Goal: Transaction & Acquisition: Purchase product/service

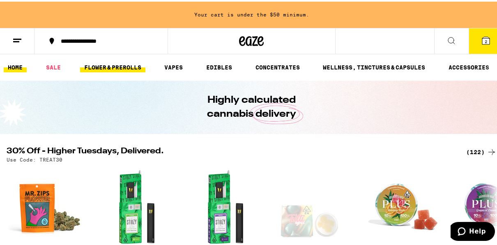
click at [120, 64] on link "FLOWER & PREROLLS" at bounding box center [112, 66] width 65 height 10
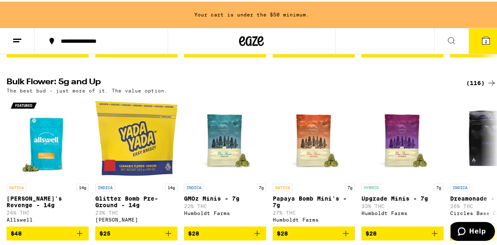
scroll to position [263, 0]
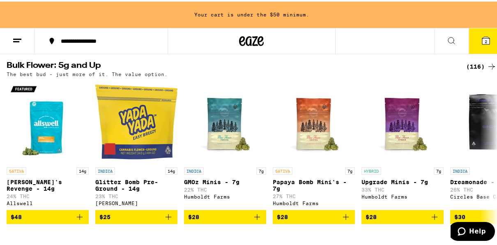
click at [474, 70] on div "(116)" at bounding box center [481, 65] width 30 height 10
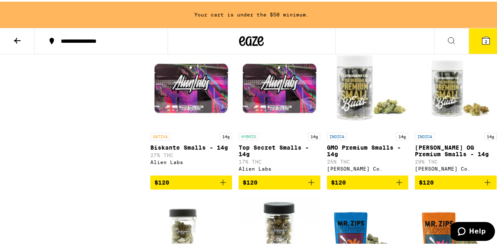
scroll to position [3370, 0]
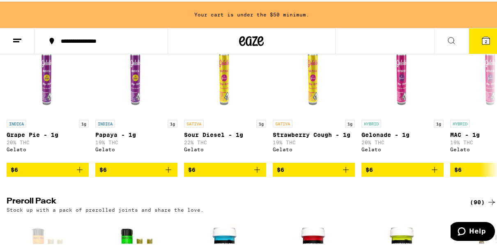
scroll to position [279, 0]
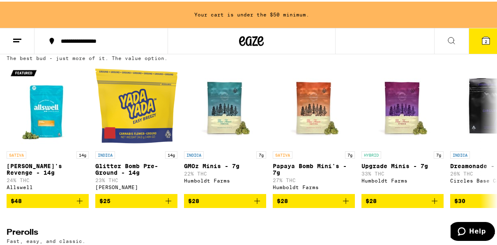
click at [471, 237] on div "(54)" at bounding box center [483, 232] width 27 height 10
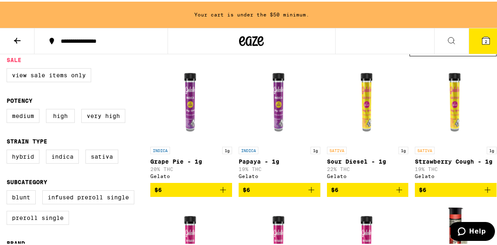
scroll to position [68, 0]
